Goal: Information Seeking & Learning: Learn about a topic

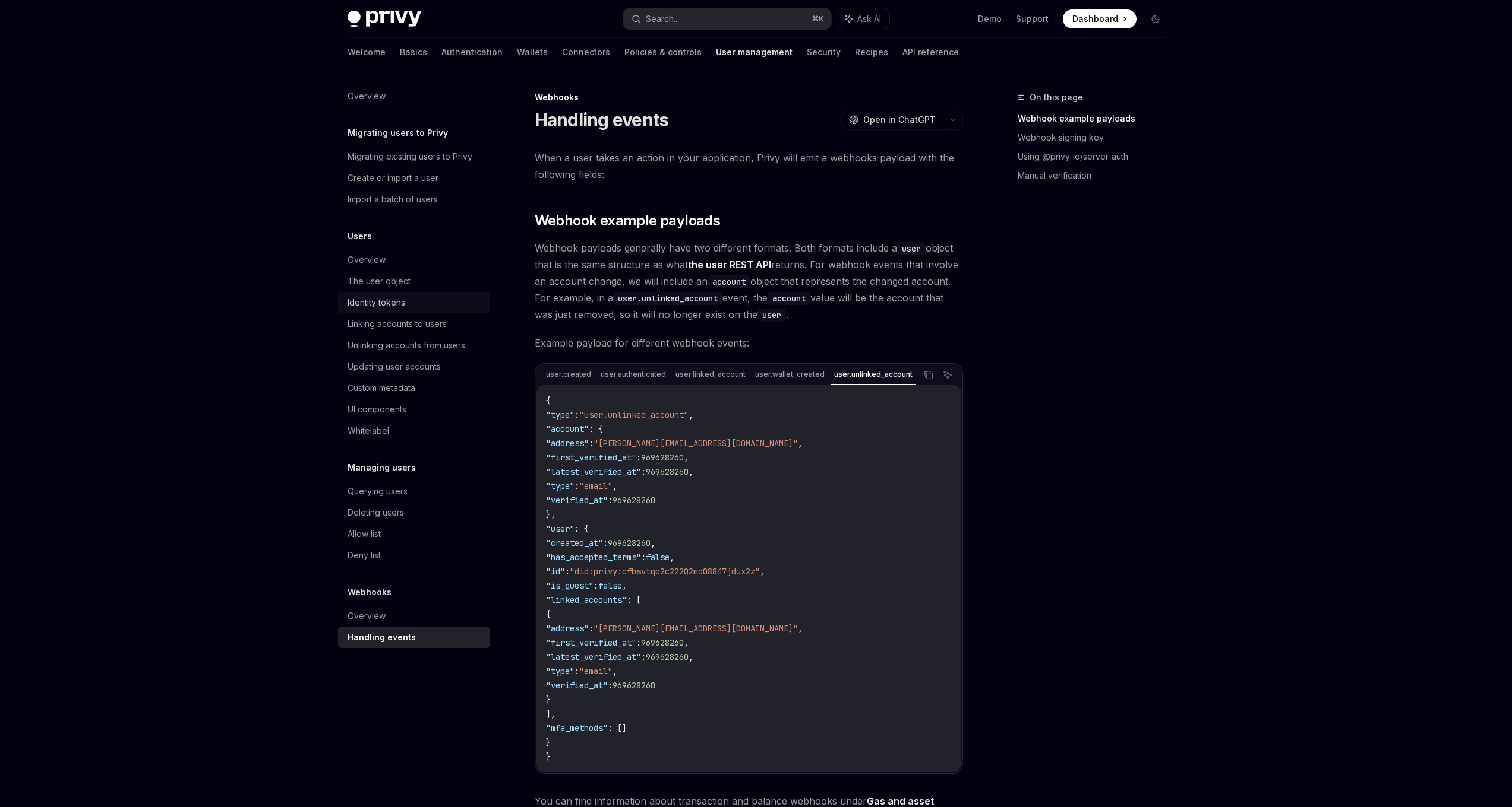
click at [398, 311] on link "Identity tokens" at bounding box center [413, 302] width 152 height 21
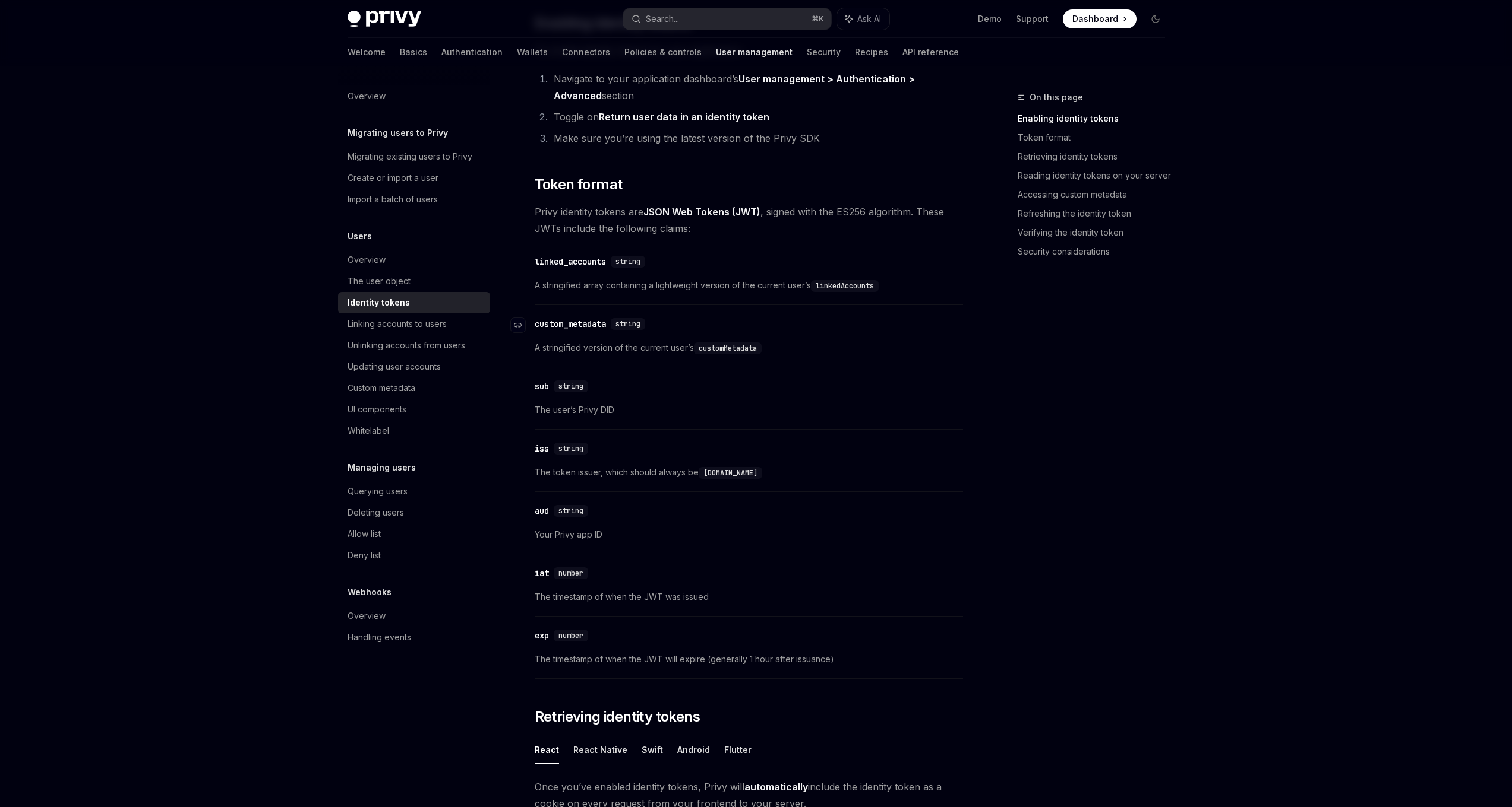
scroll to position [101, 0]
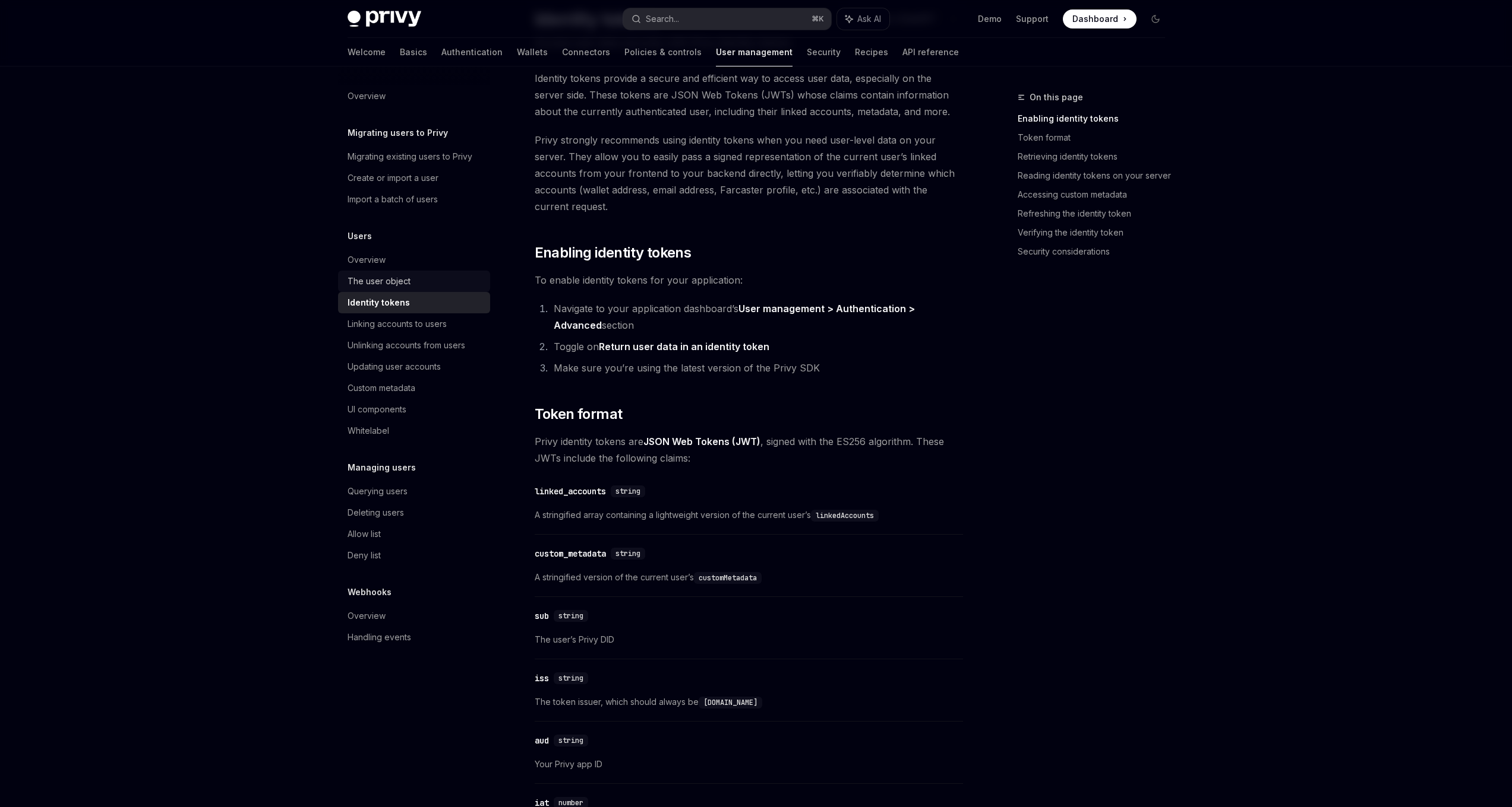
click at [407, 275] on div "The user object" at bounding box center [379, 281] width 63 height 14
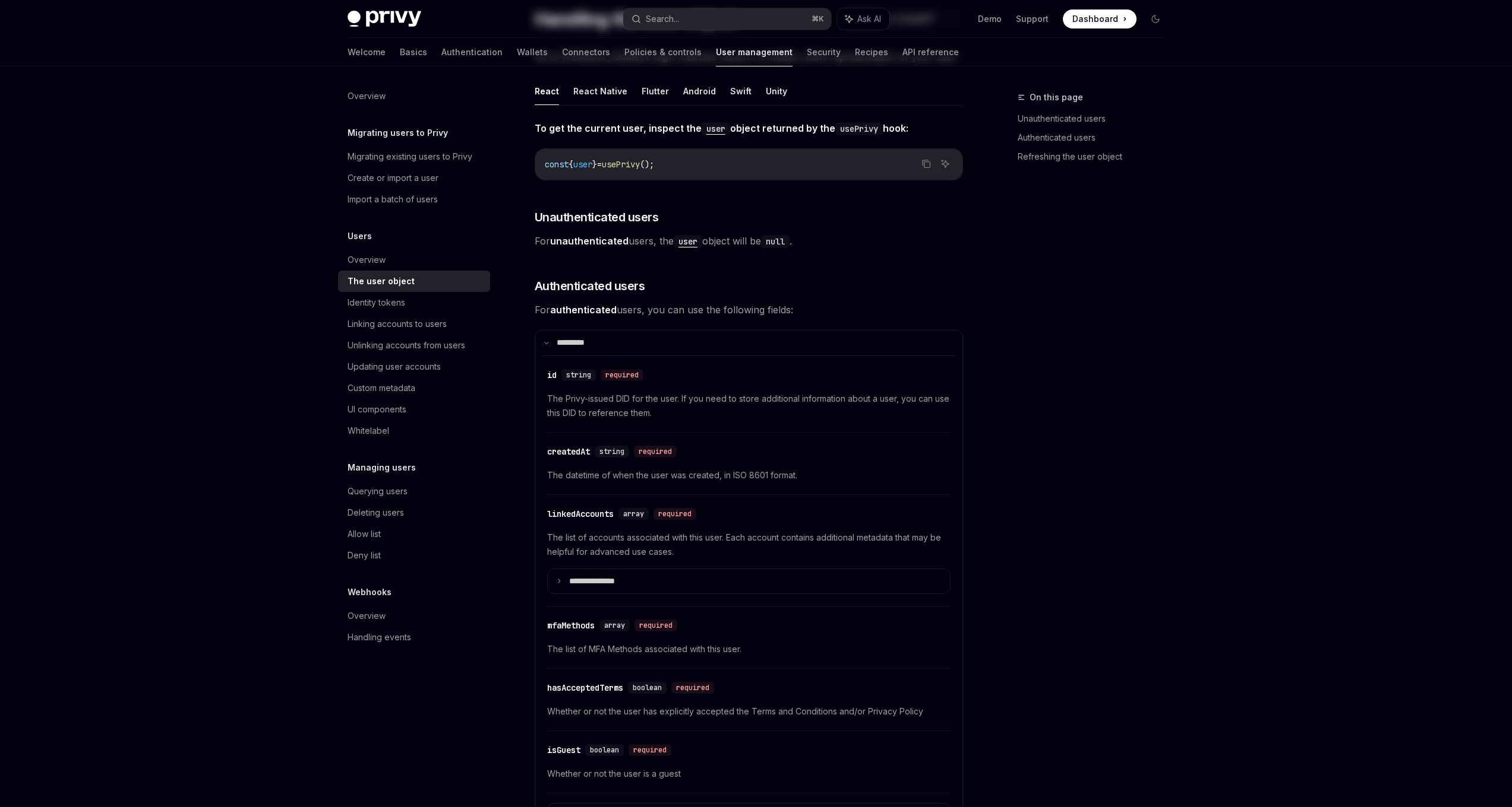
type textarea "*"
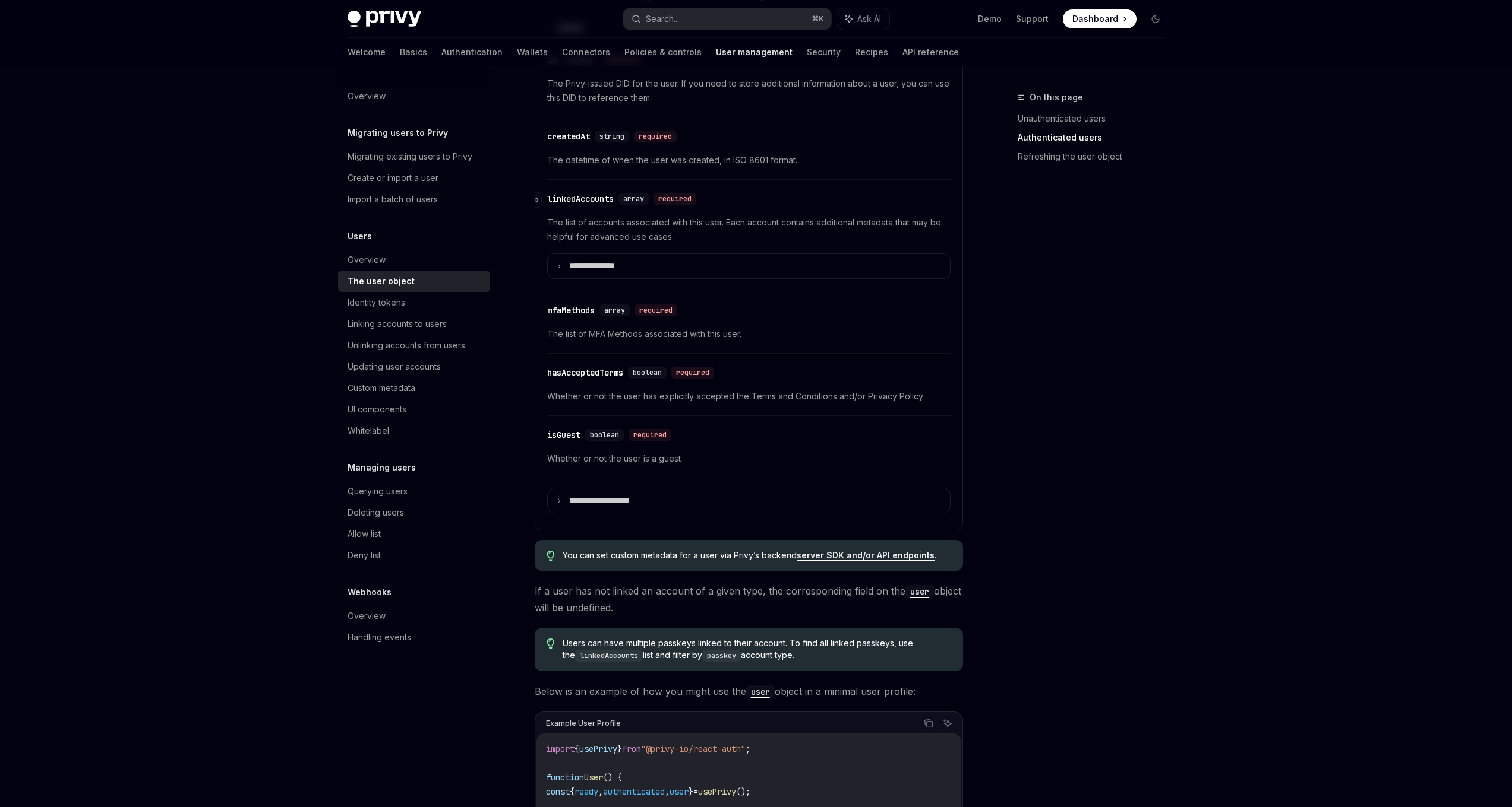
scroll to position [311, 0]
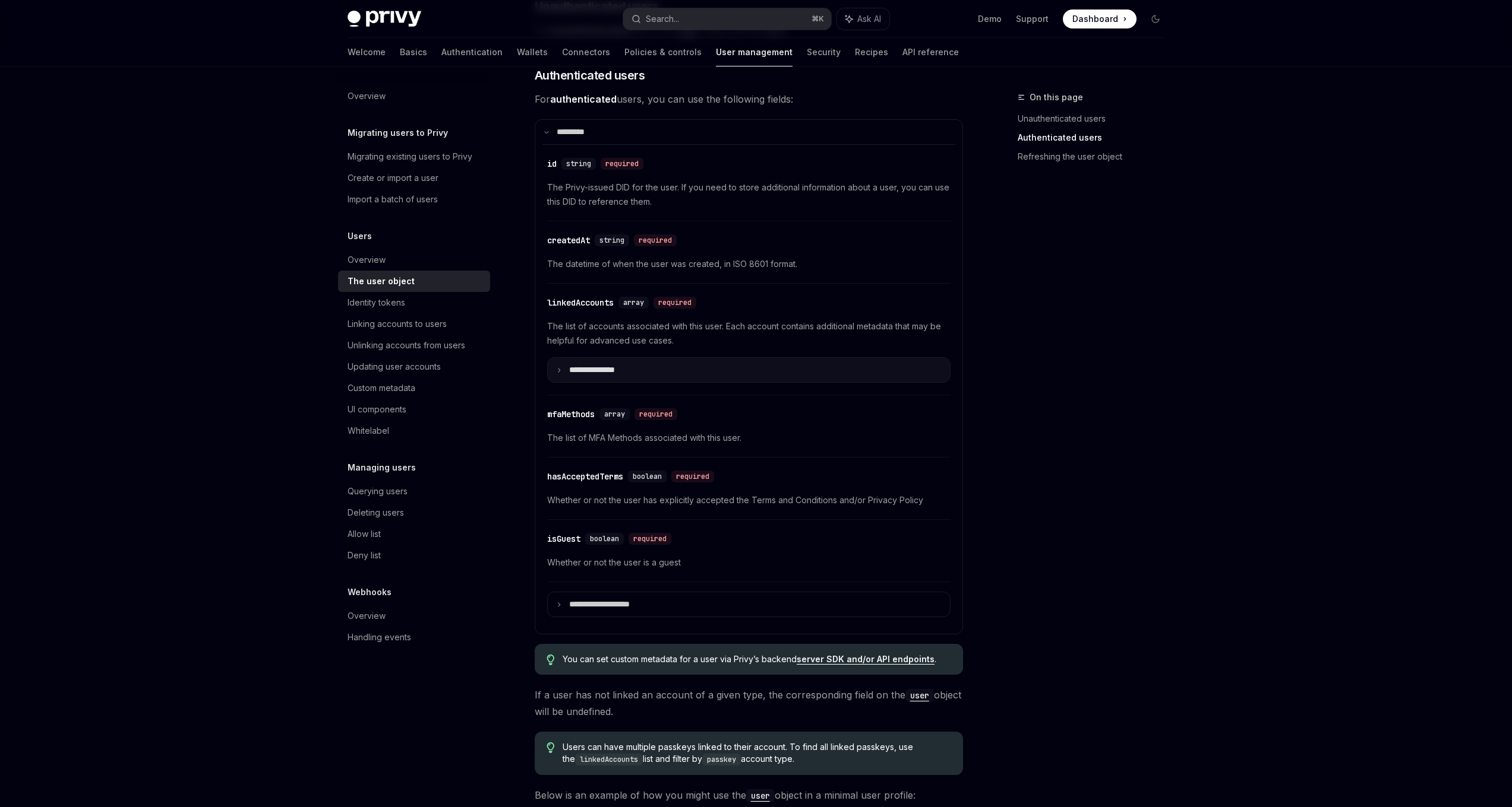
click at [558, 367] on icon at bounding box center [559, 370] width 6 height 6
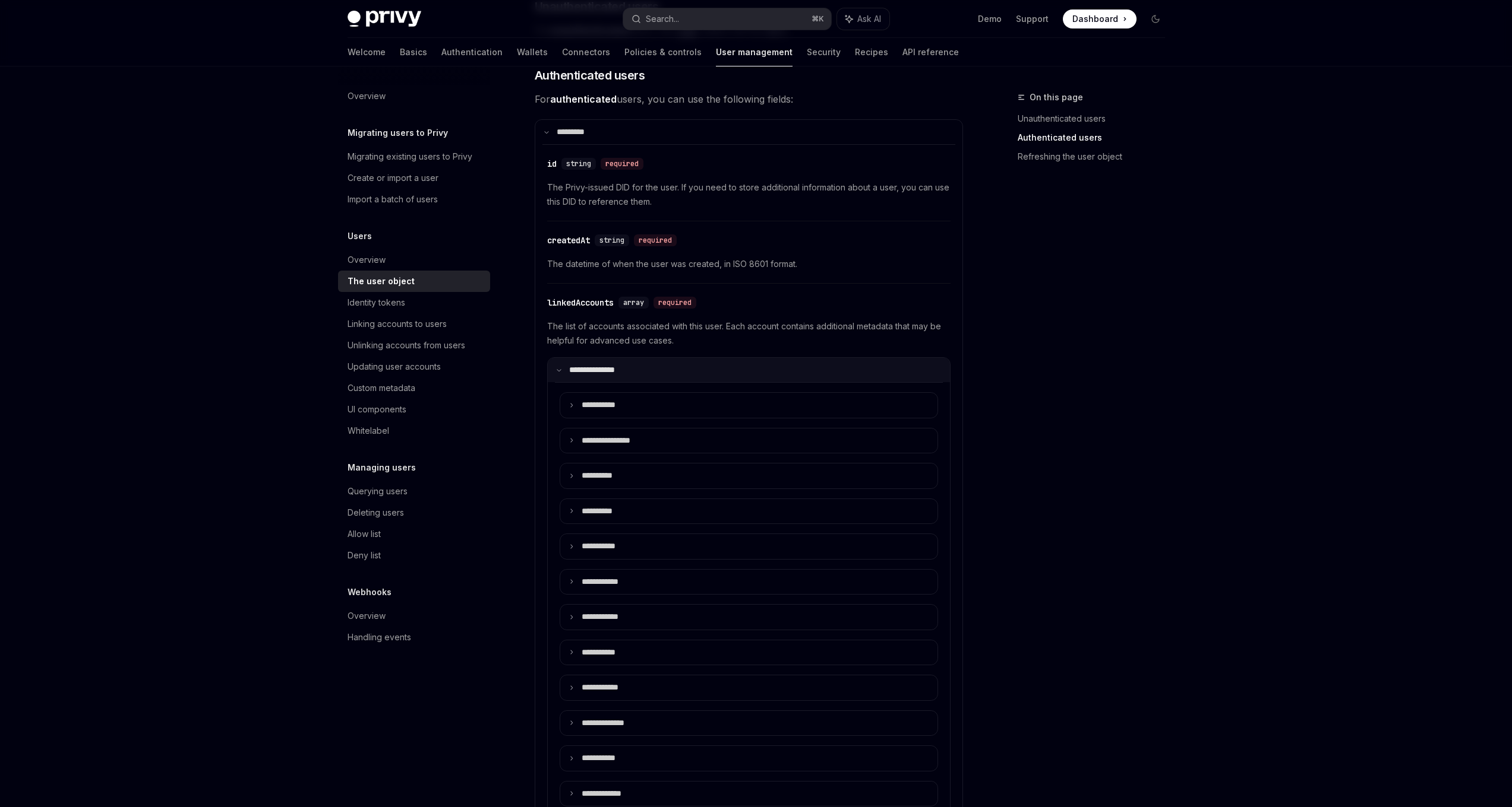
click at [561, 372] on icon at bounding box center [559, 370] width 6 height 6
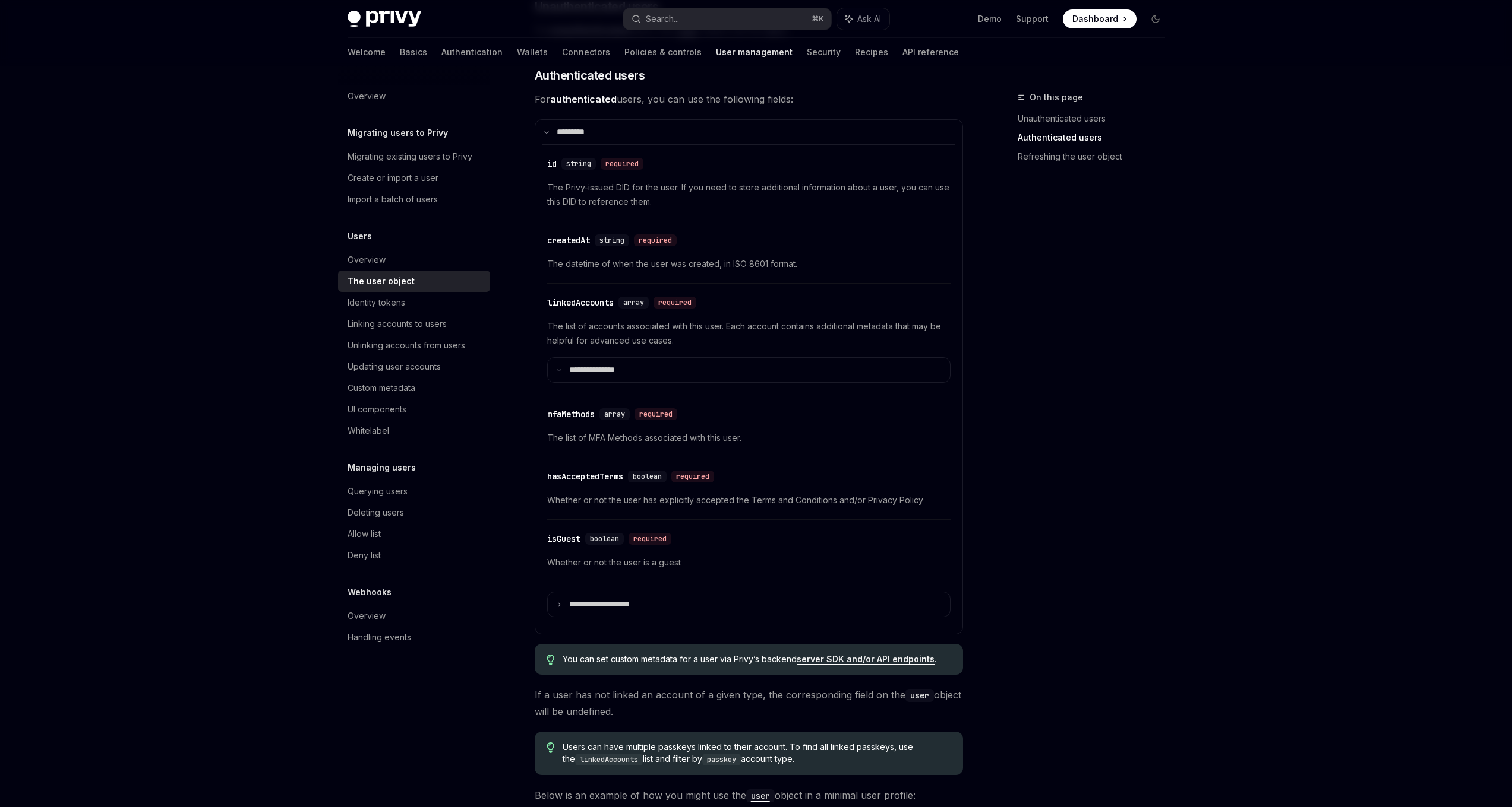
click at [574, 405] on div "​ mfaMethods array required The list of MFA Methods associated with this user." at bounding box center [749, 430] width 404 height 57
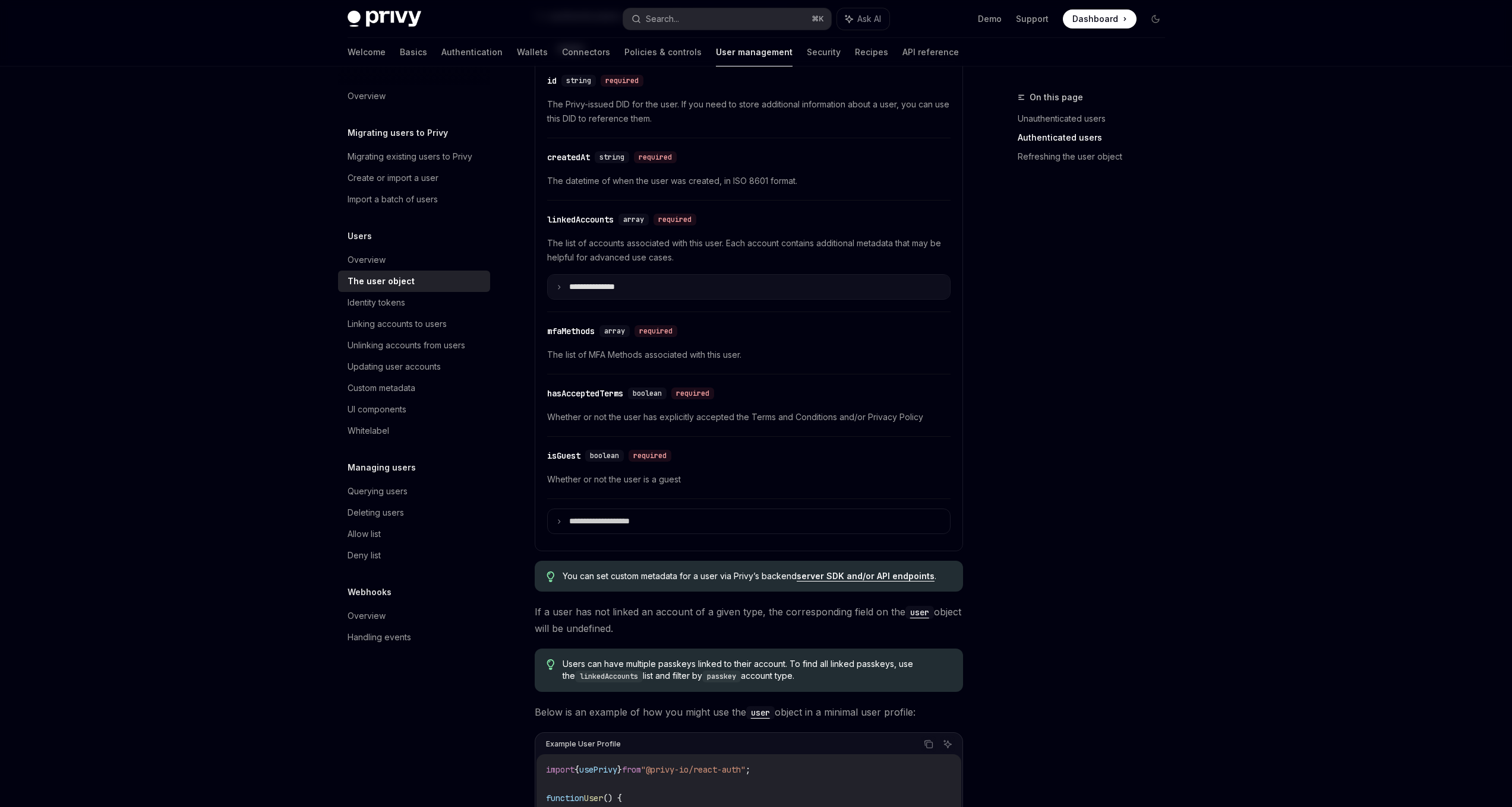
click at [555, 285] on summary "**********" at bounding box center [748, 286] width 402 height 24
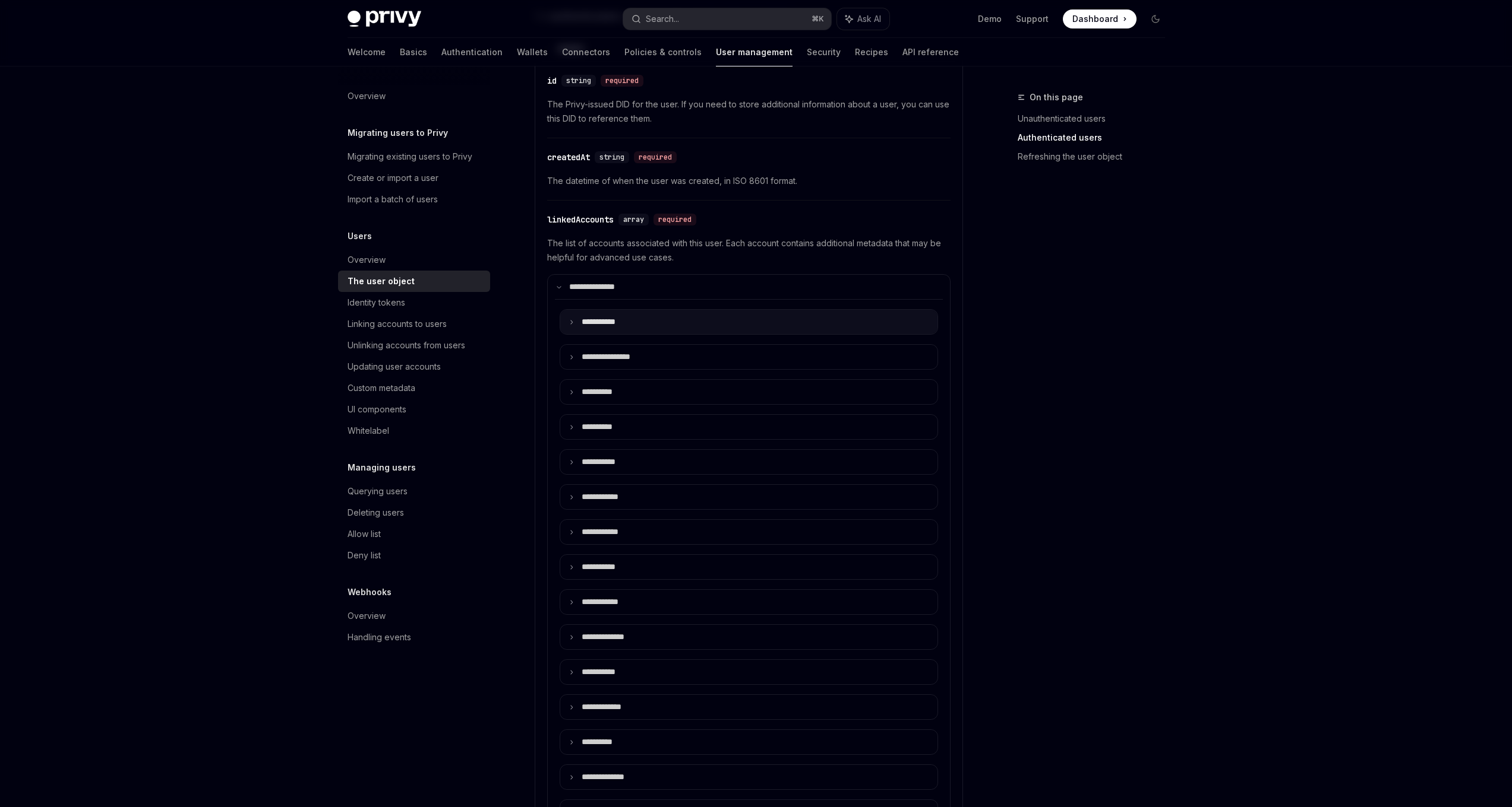
click at [573, 322] on icon at bounding box center [571, 322] width 6 height 6
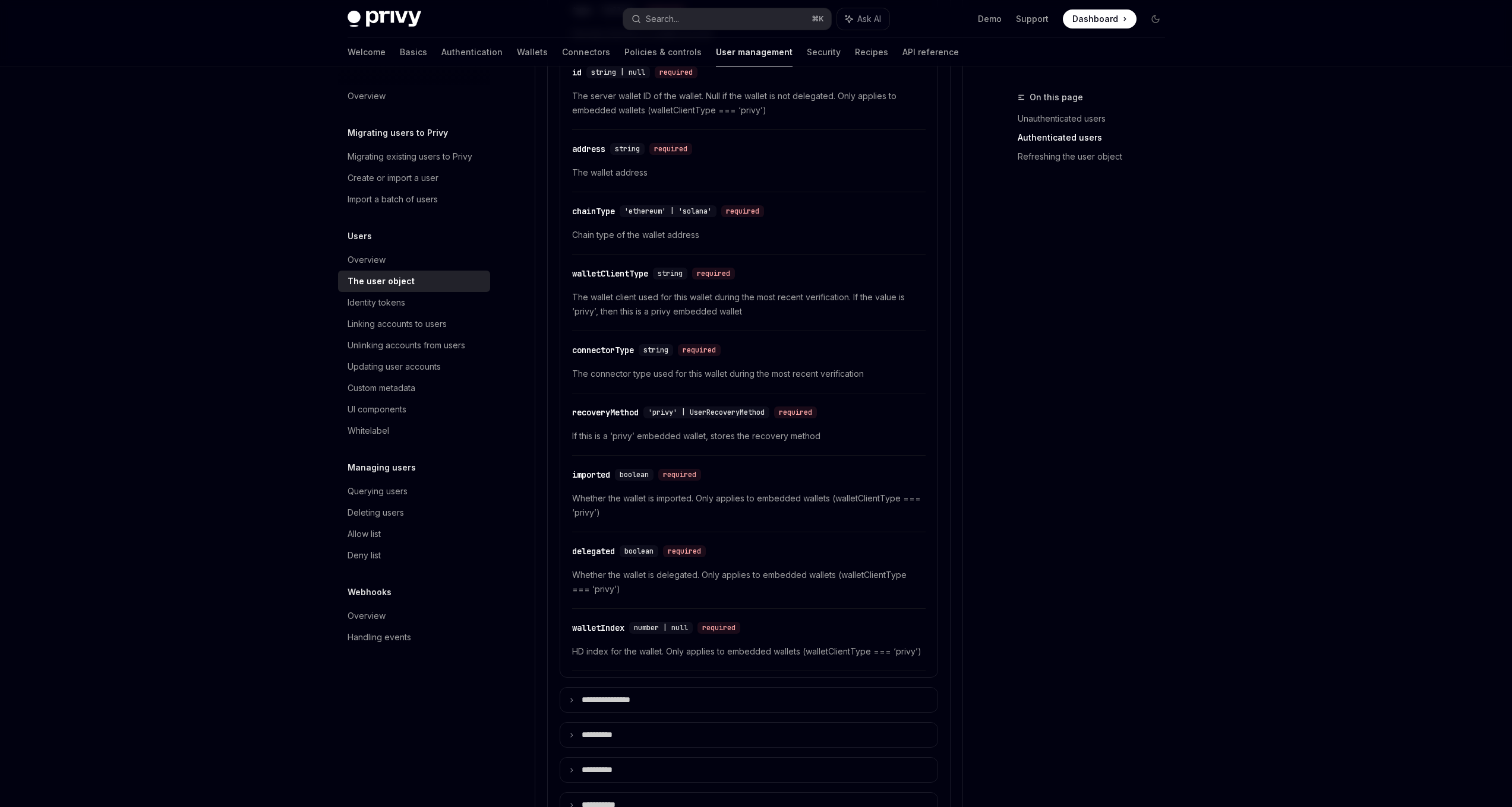
scroll to position [860, 0]
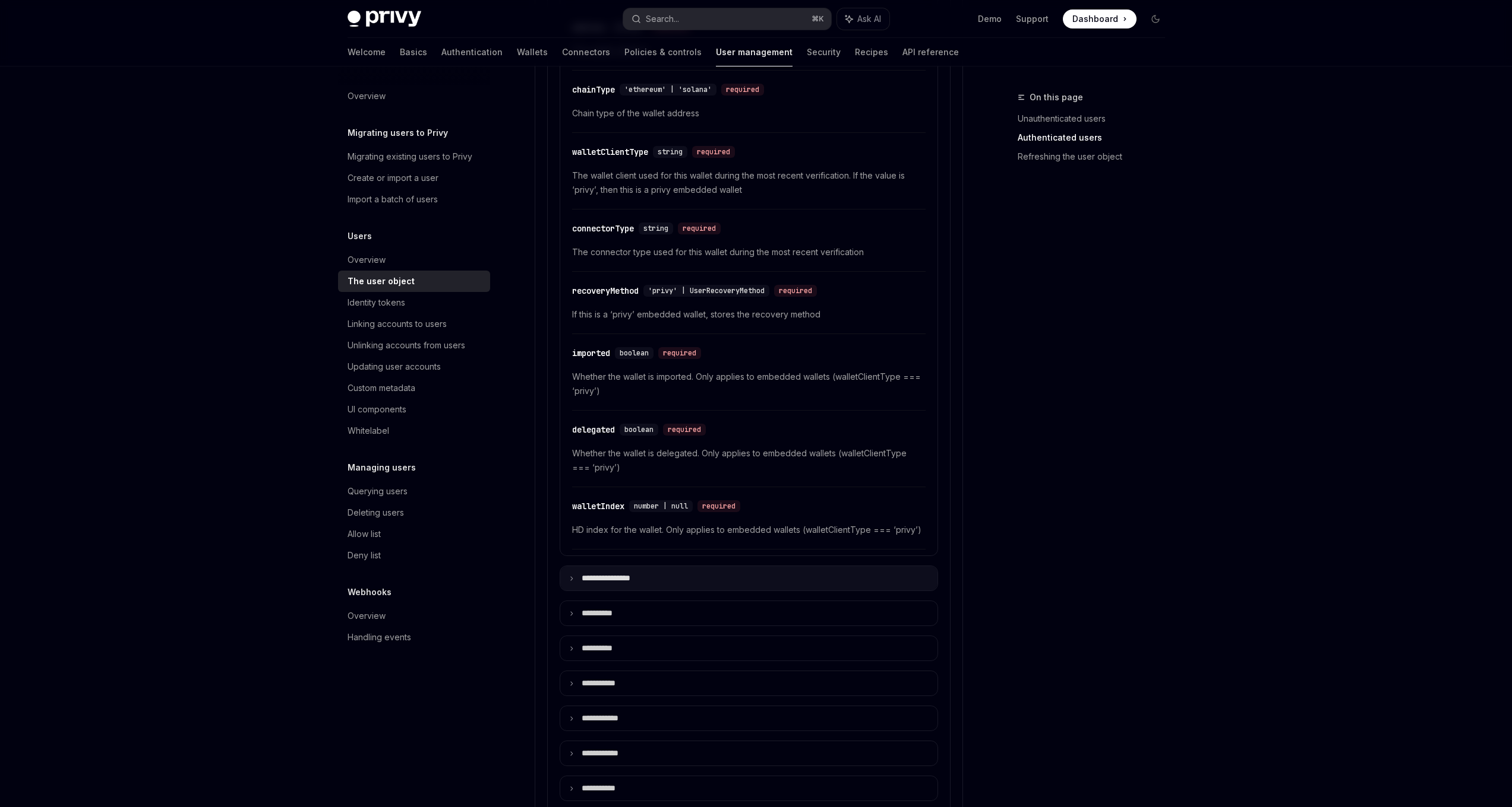
click at [571, 579] on icon at bounding box center [571, 578] width 6 height 6
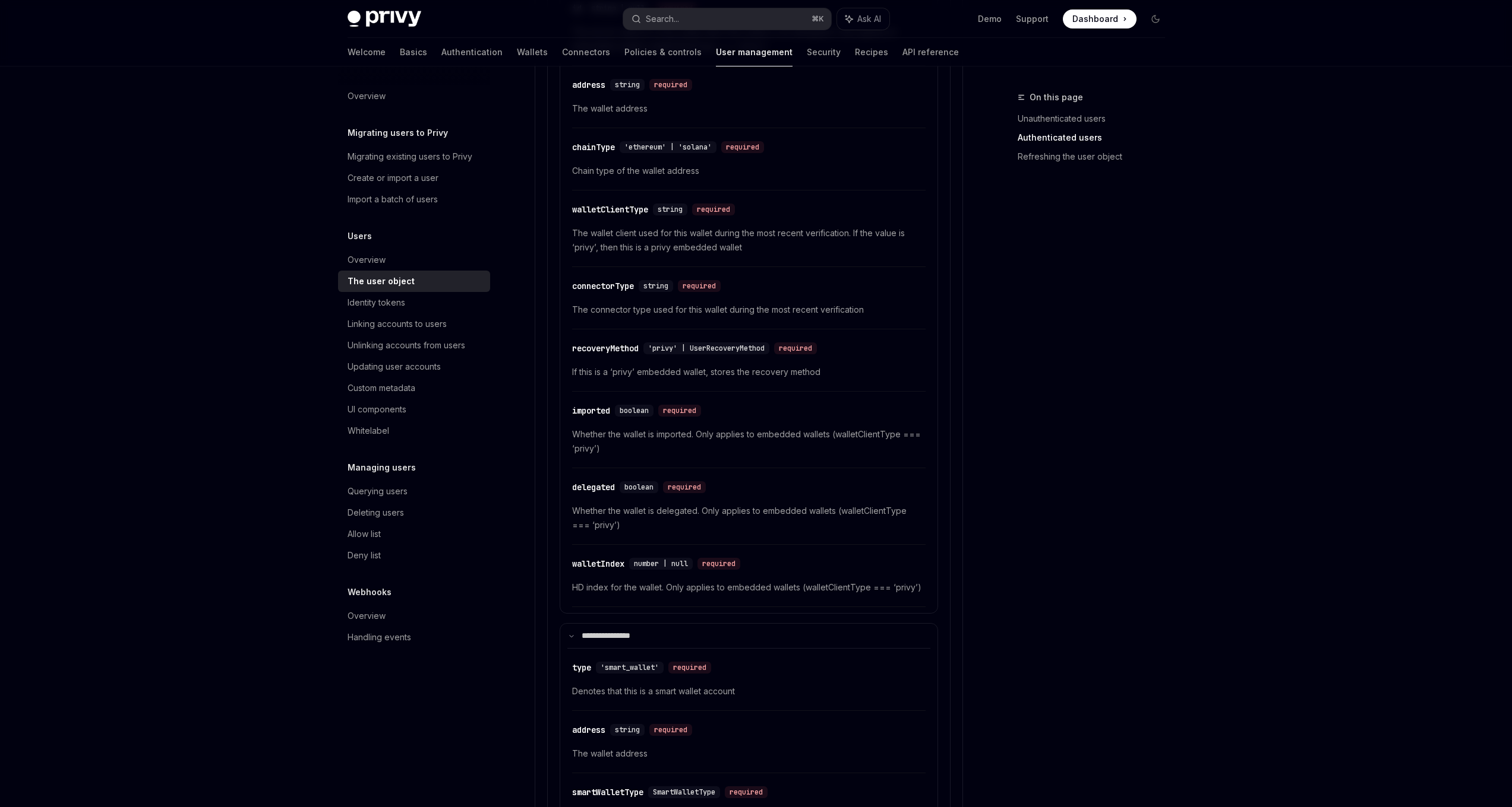
scroll to position [722, 0]
